Goal: Task Accomplishment & Management: Use online tool/utility

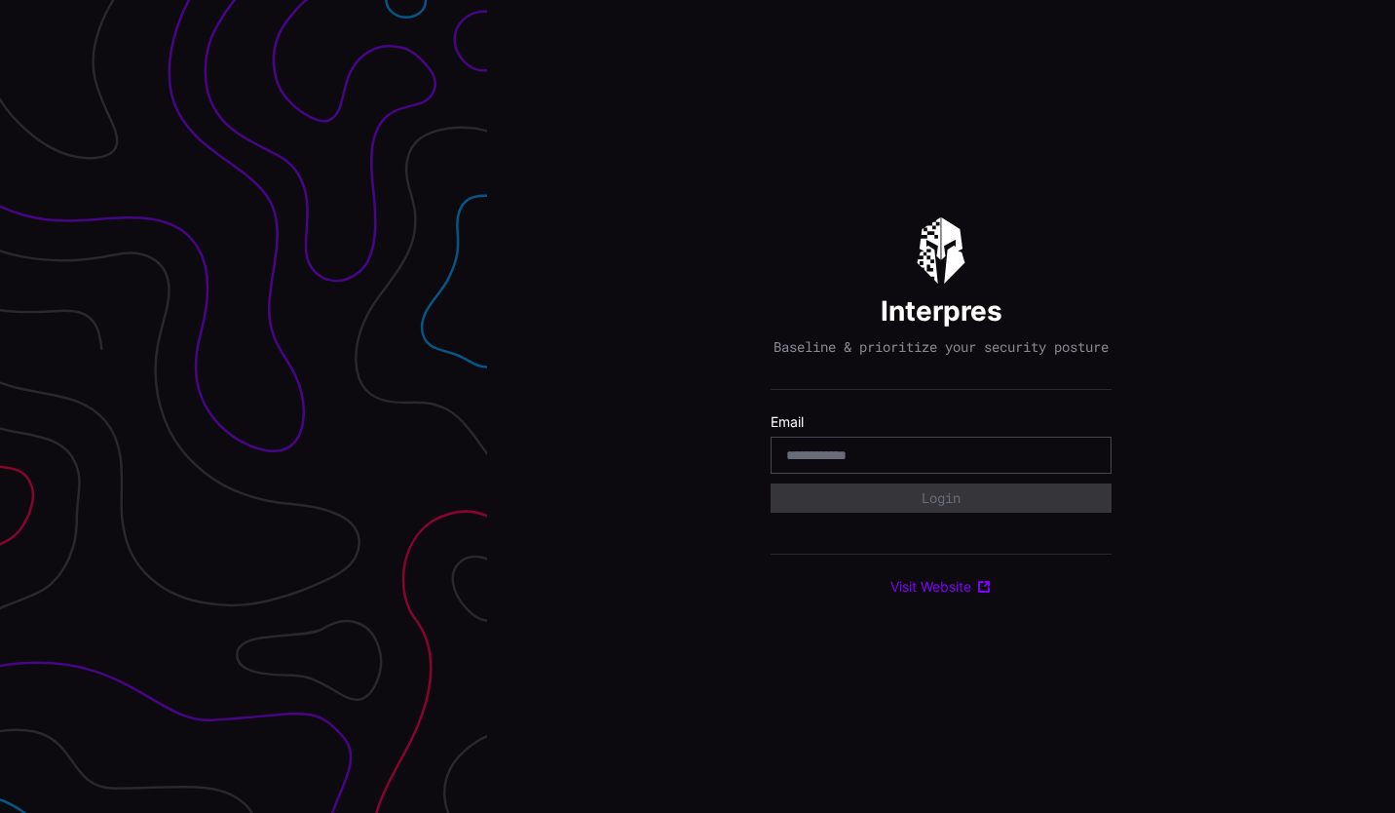
click at [891, 454] on div at bounding box center [941, 454] width 341 height 37
click at [893, 460] on input "email" at bounding box center [941, 455] width 310 height 18
type input "**********"
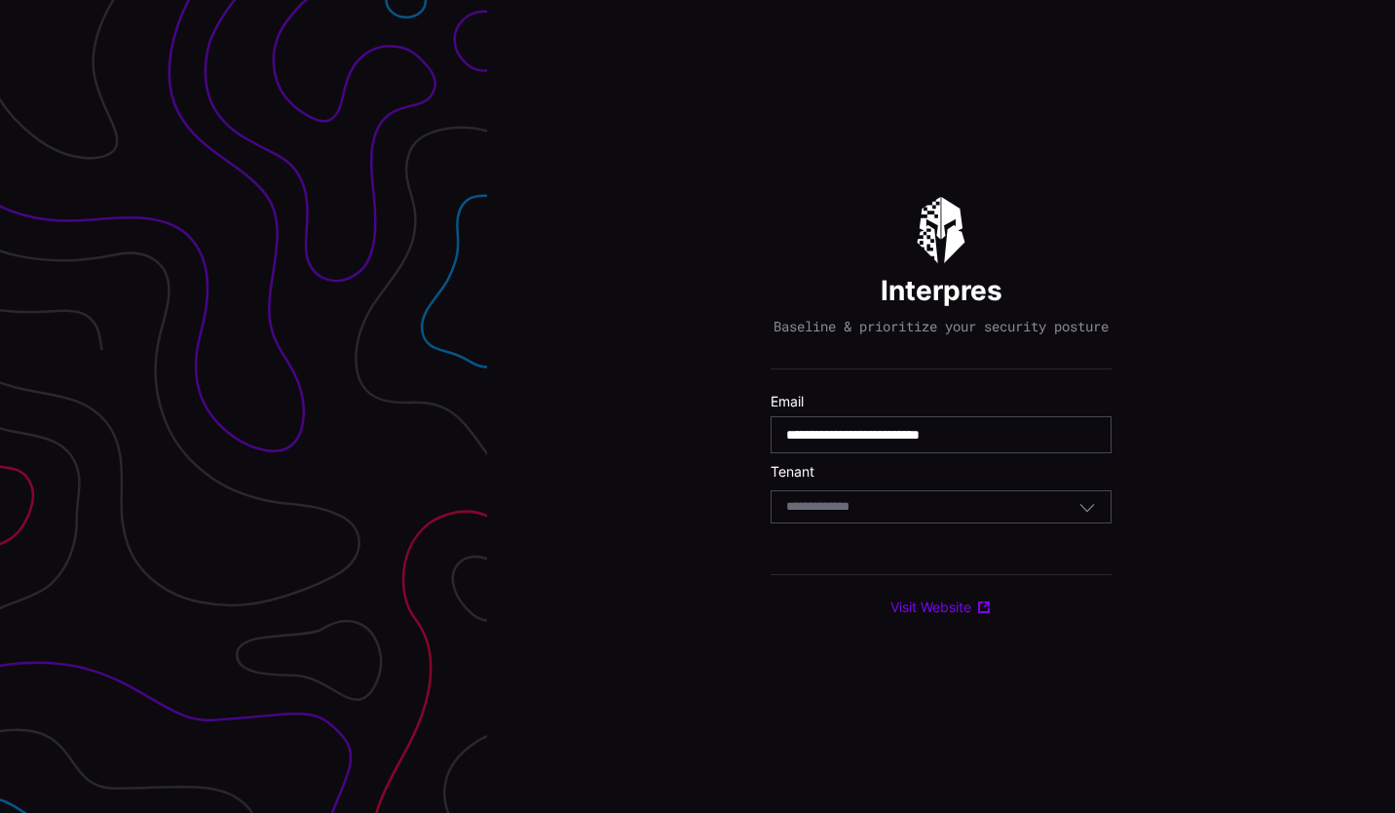
click at [942, 515] on div "Select Tenant" at bounding box center [932, 507] width 292 height 18
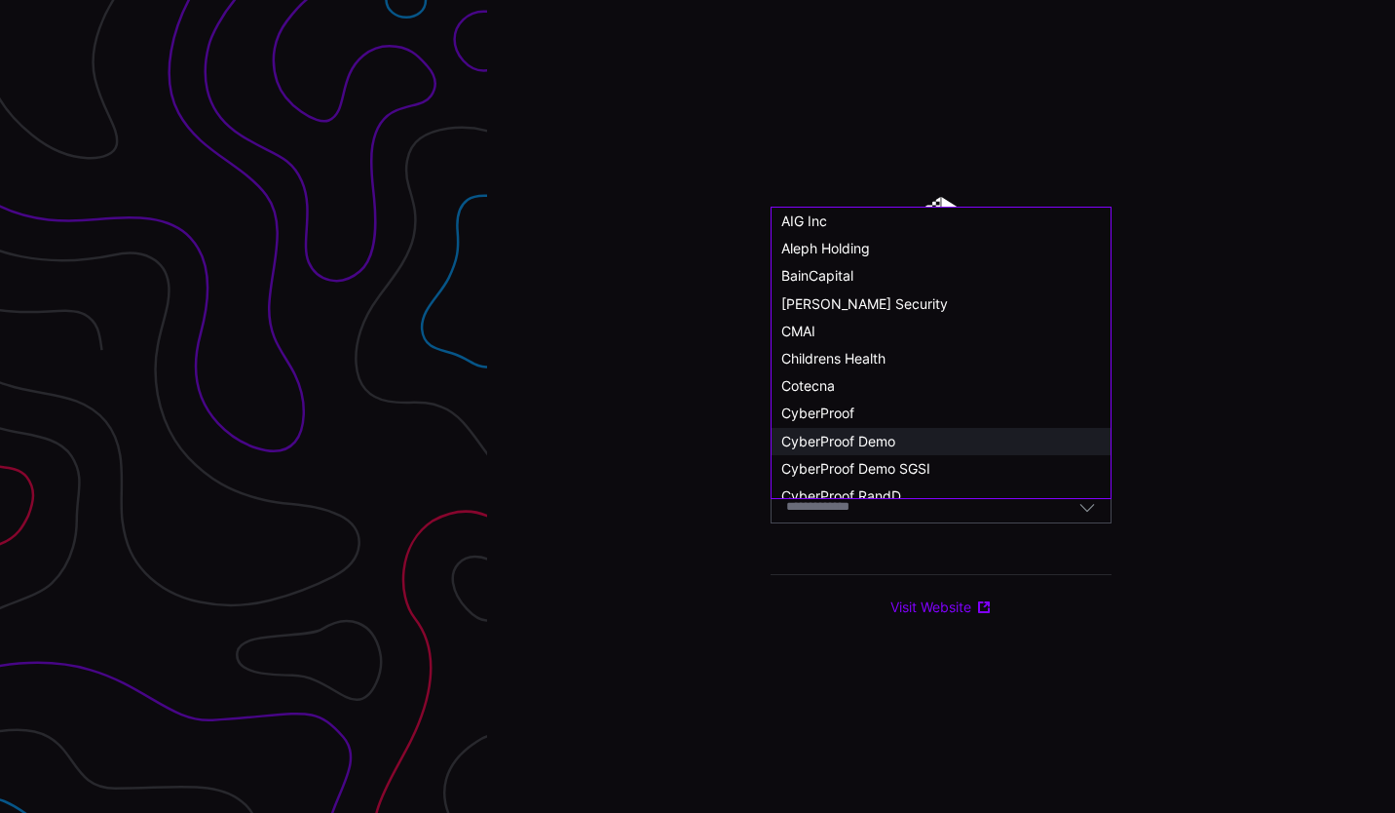
click at [851, 438] on span "CyberProof Demo" at bounding box center [838, 441] width 114 height 17
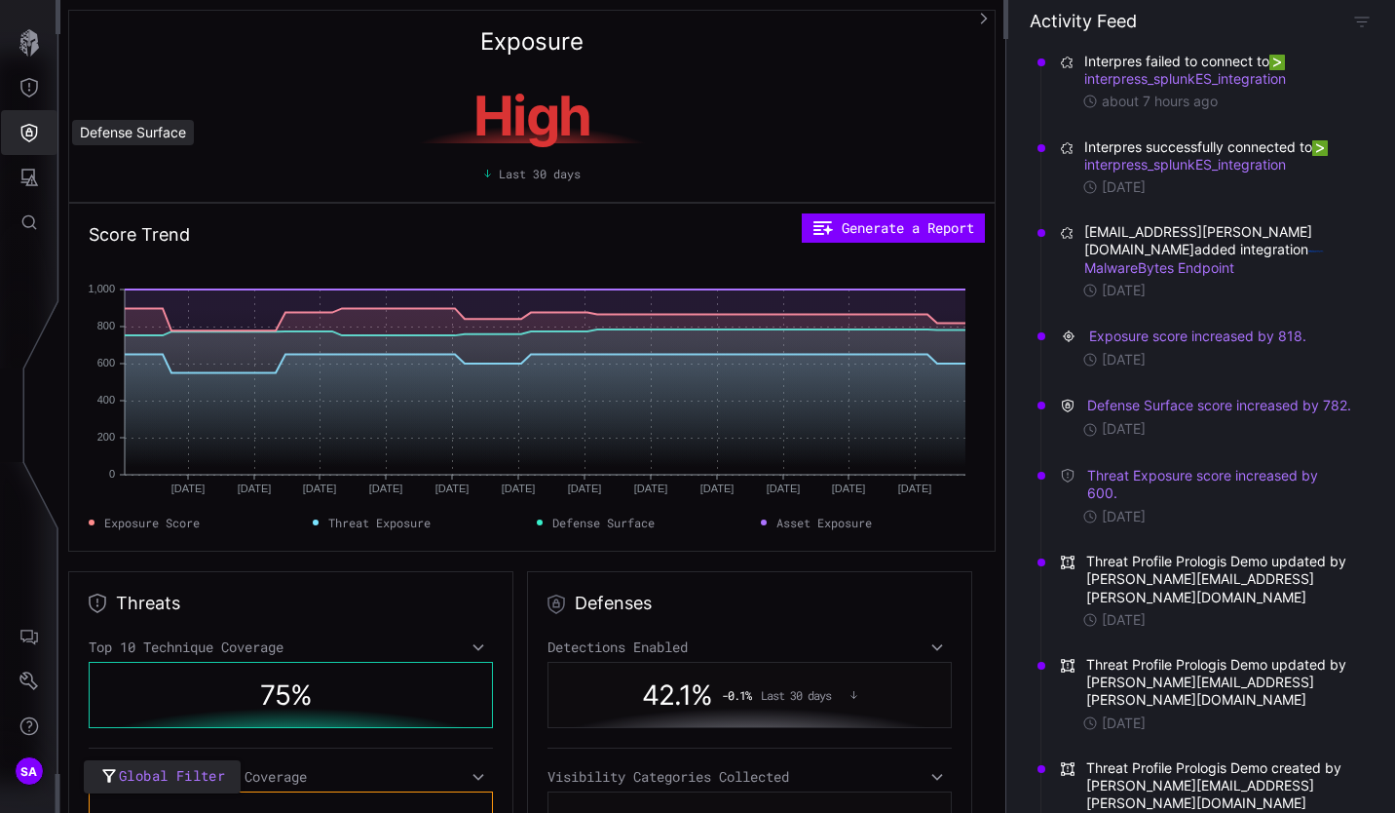
click at [36, 135] on icon "Defense Surface" at bounding box center [29, 133] width 17 height 19
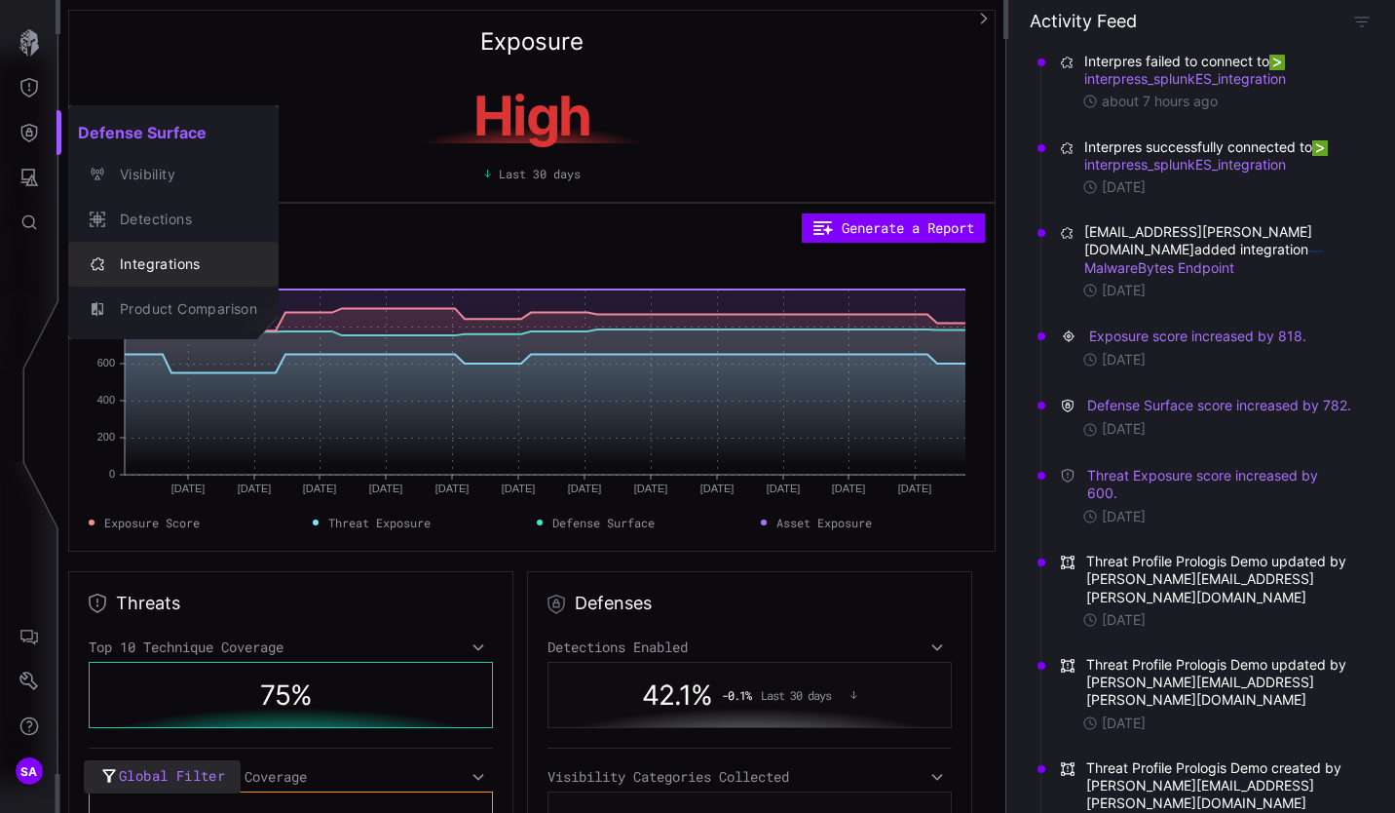
click at [182, 275] on div "Integrations" at bounding box center [183, 264] width 147 height 24
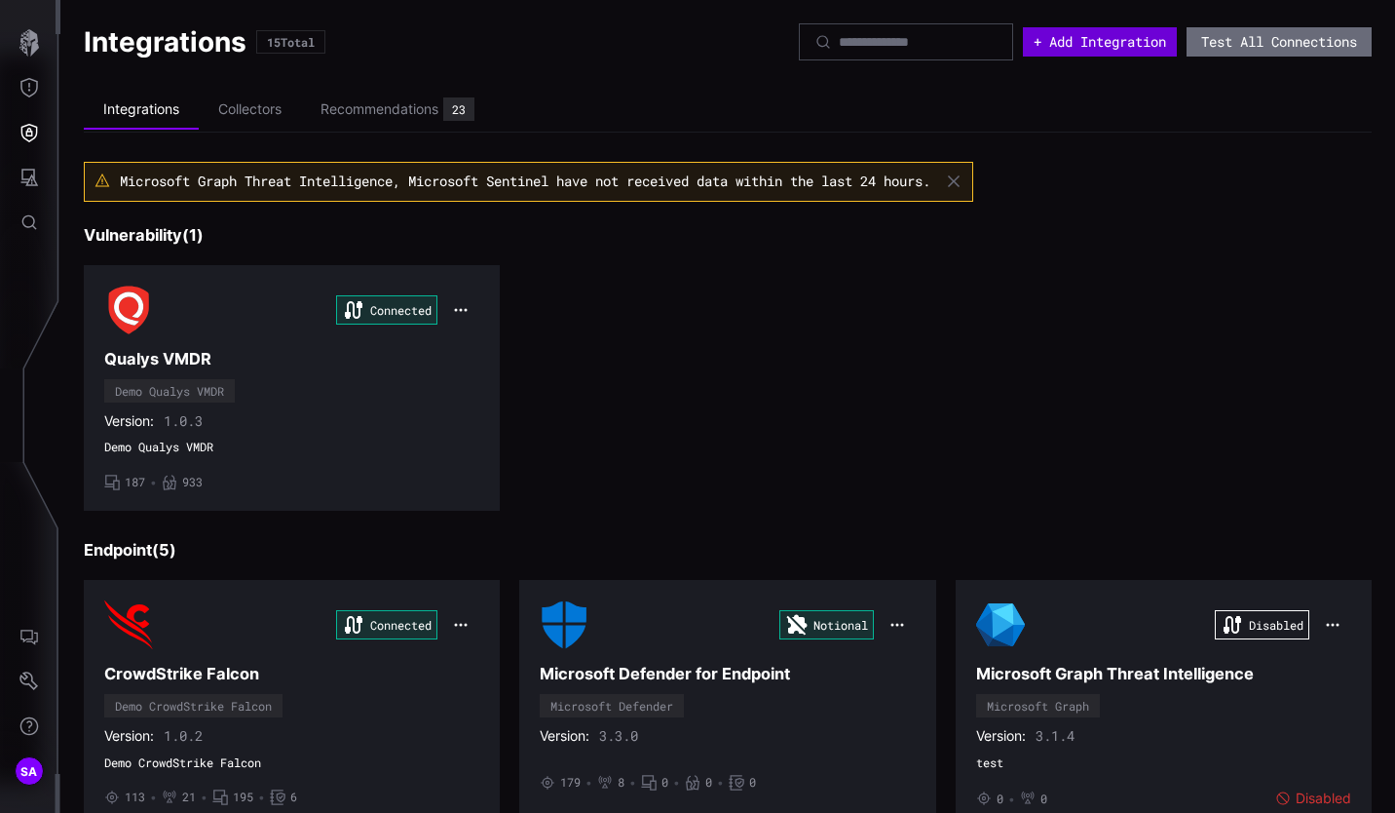
click at [1087, 49] on button "+ Add Integration" at bounding box center [1100, 41] width 154 height 29
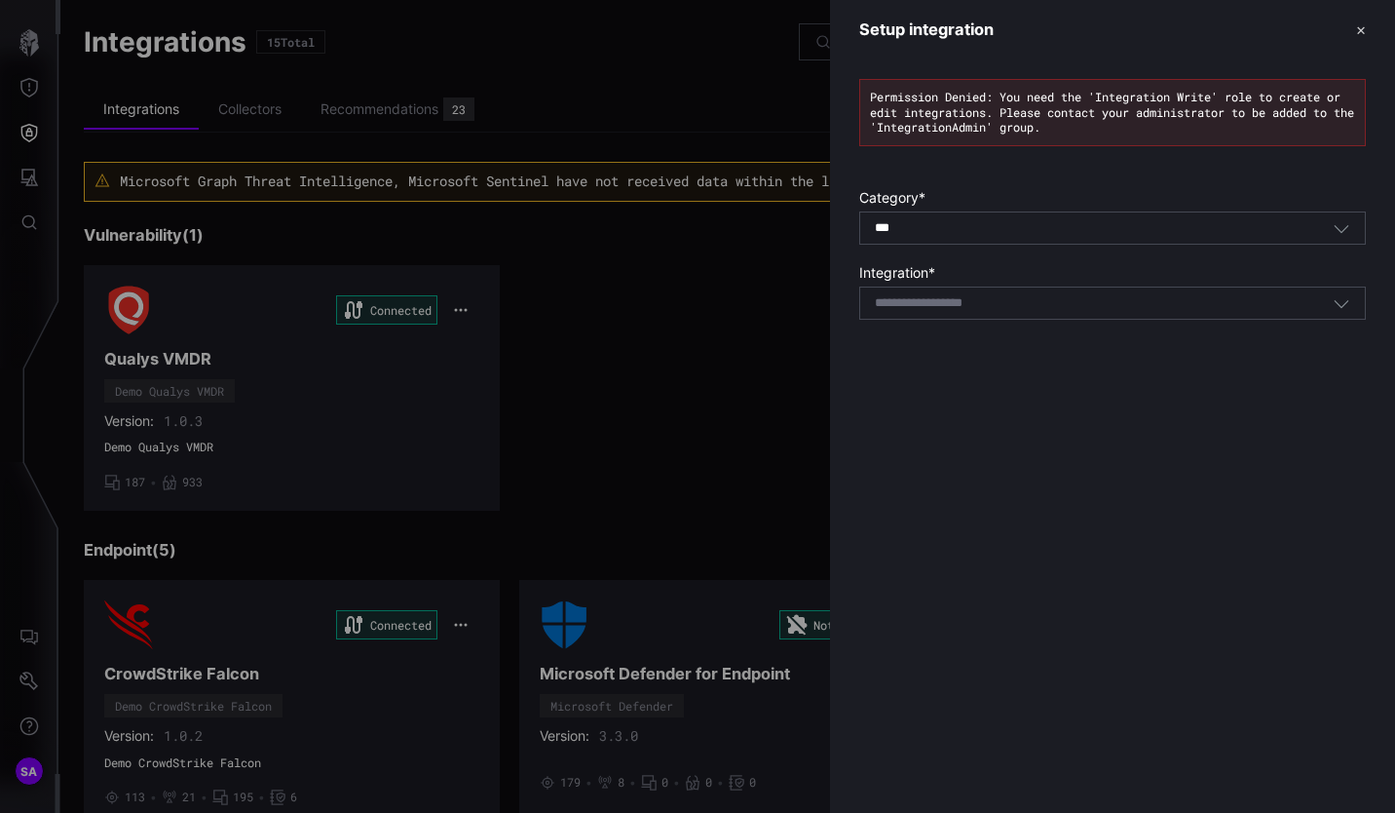
click at [1045, 311] on div "Select integration" at bounding box center [1104, 303] width 458 height 18
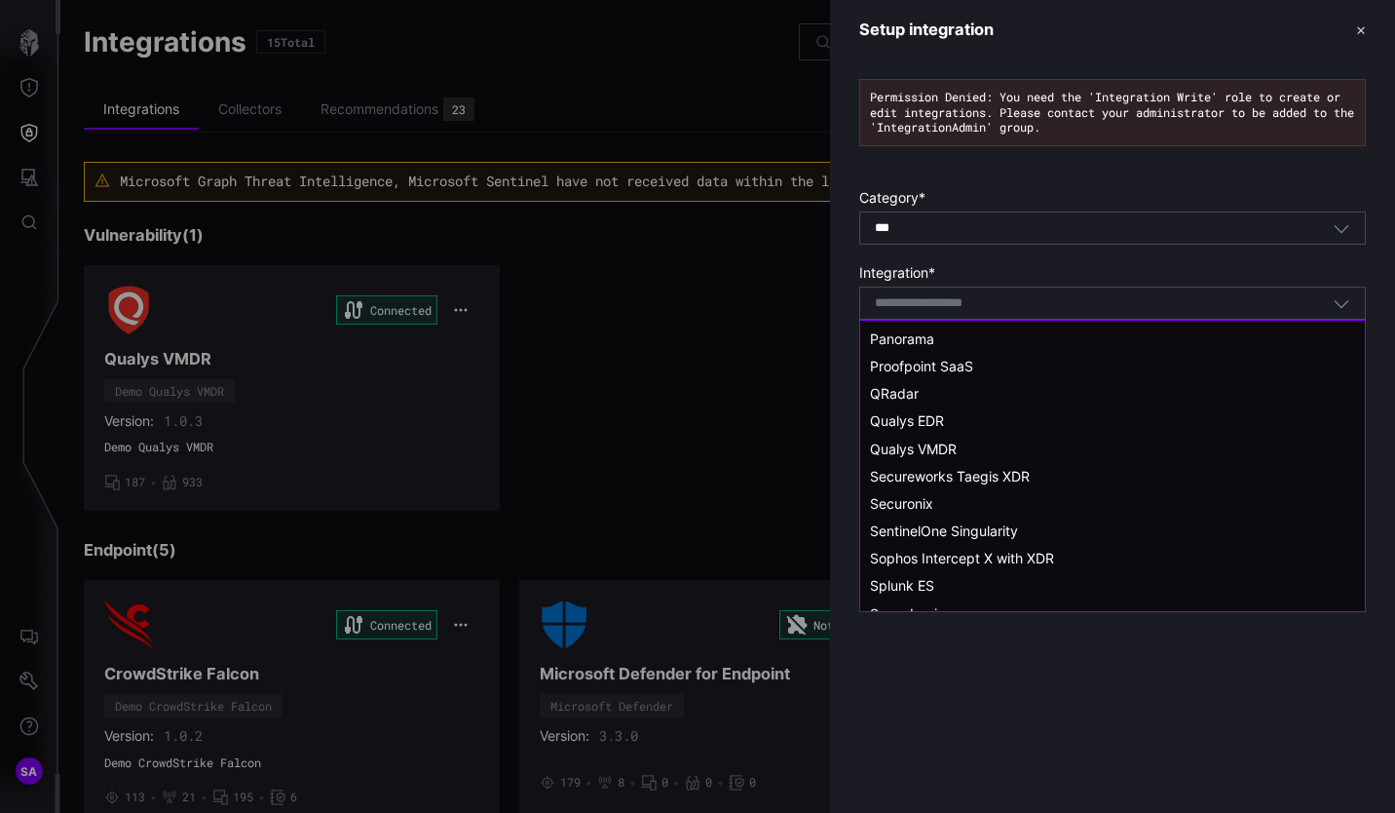
scroll to position [1559, 0]
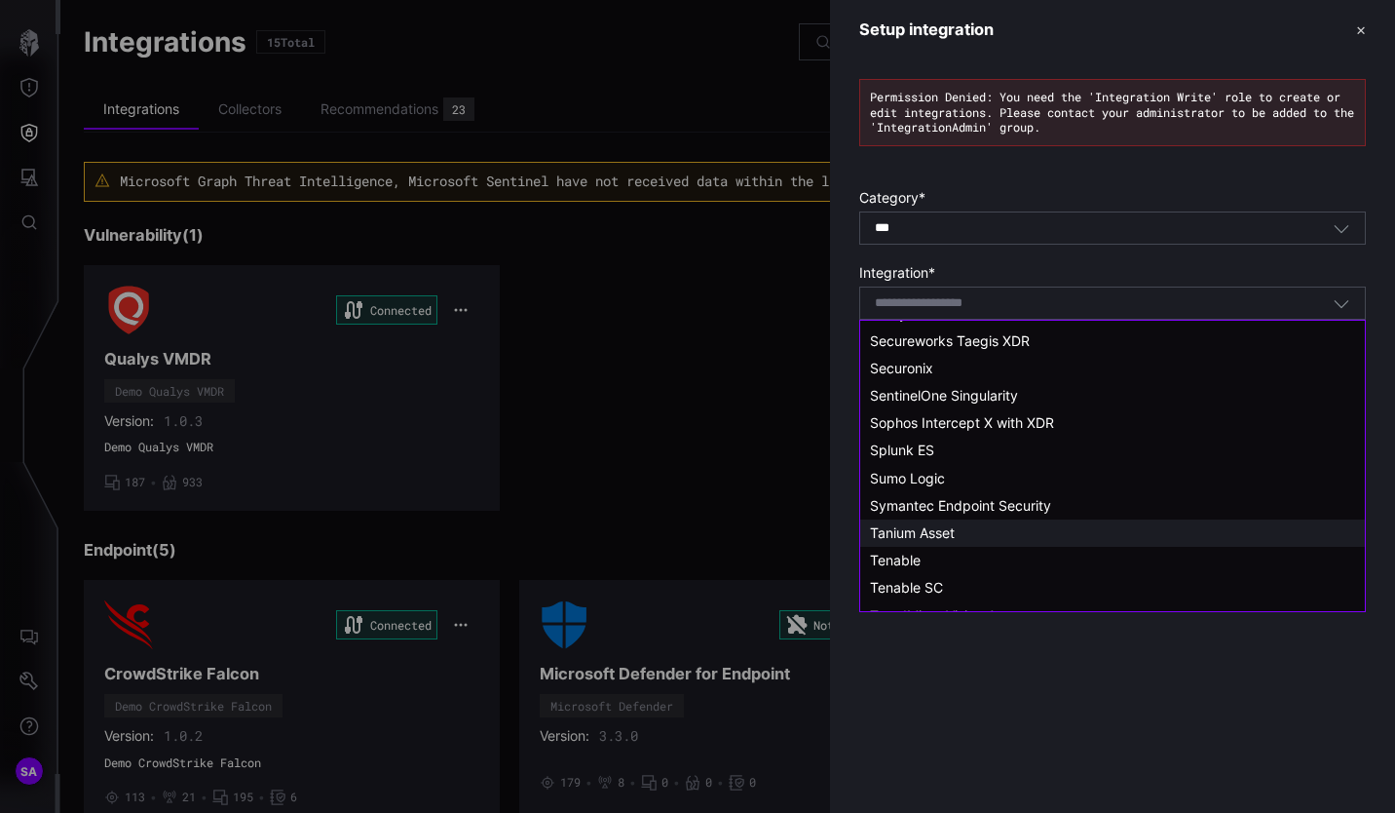
click at [935, 536] on span "Tanium Asset" at bounding box center [912, 532] width 85 height 17
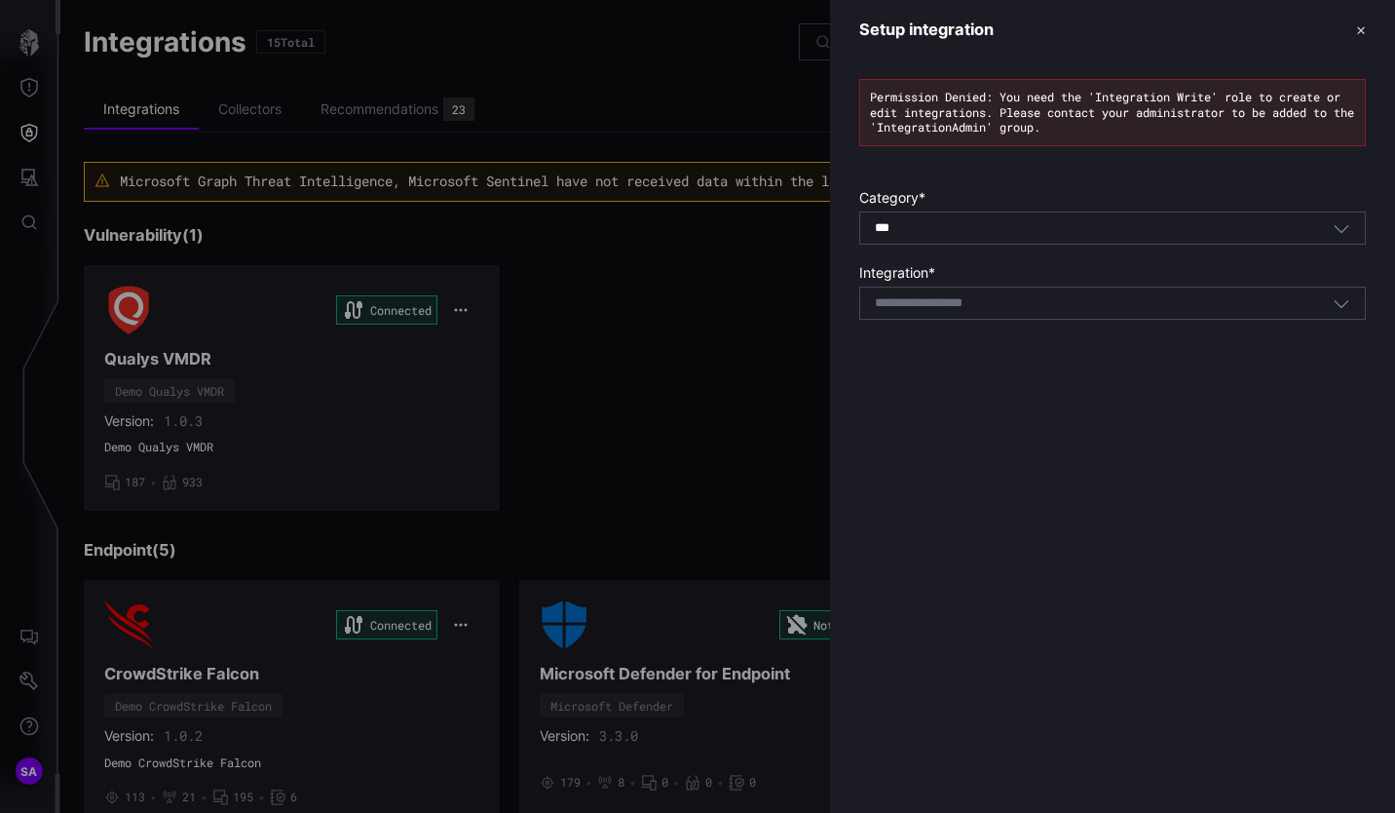
type input "**********"
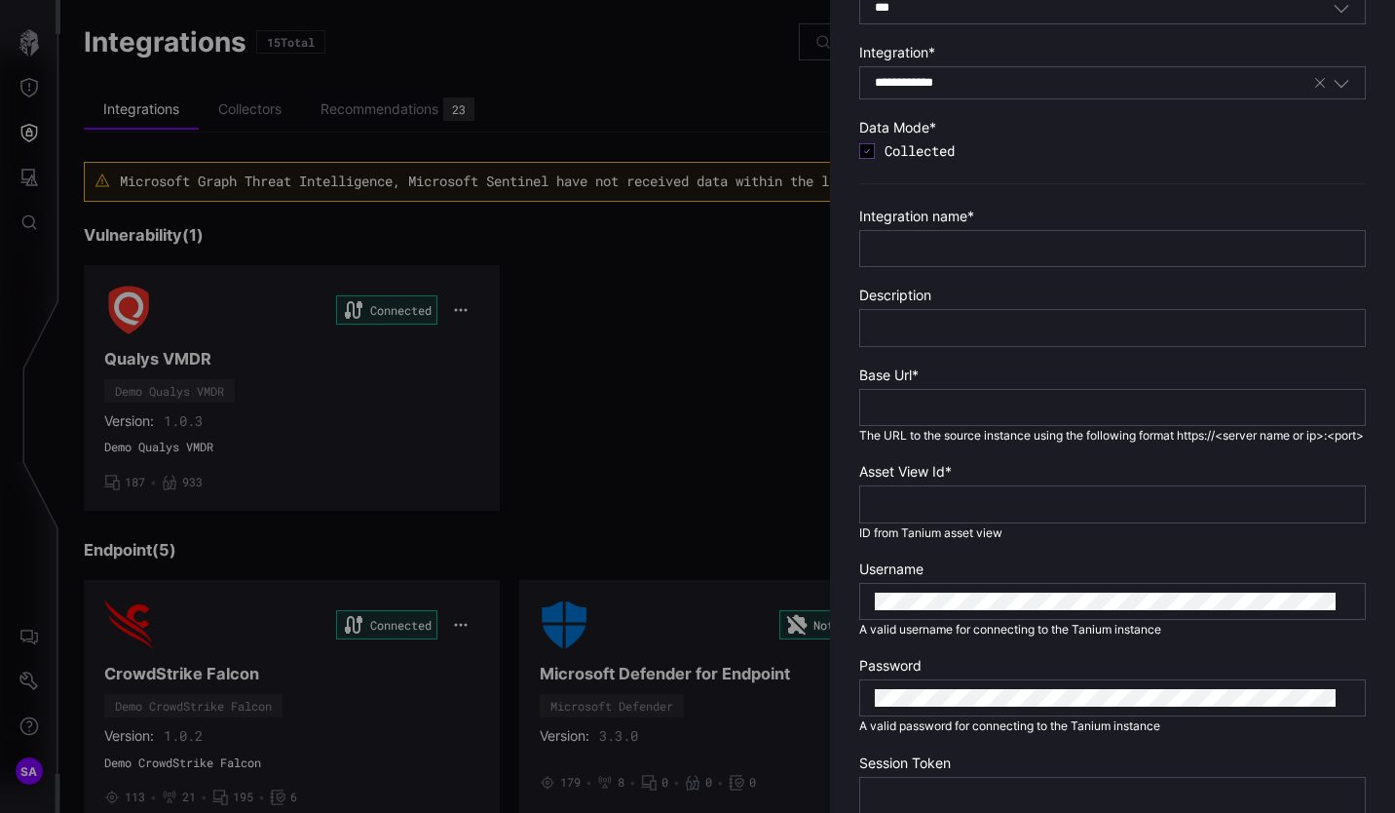
scroll to position [292, 0]
